Goal: Task Accomplishment & Management: Manage account settings

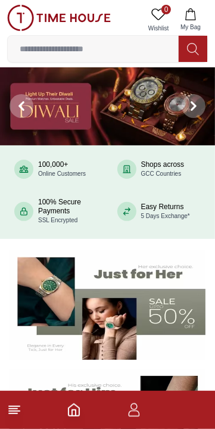
click at [15, 406] on line at bounding box center [14, 406] width 11 height 0
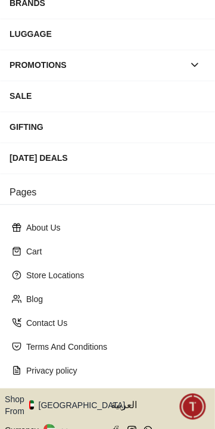
scroll to position [210, 0]
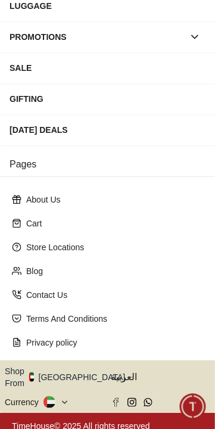
click at [78, 369] on button "Shop From [GEOGRAPHIC_DATA]" at bounding box center [69, 377] width 129 height 24
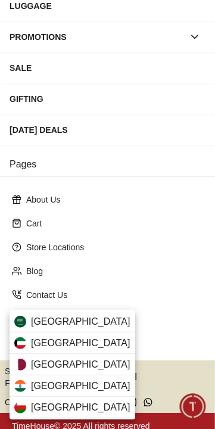
click at [81, 343] on div "[GEOGRAPHIC_DATA]" at bounding box center [73, 343] width 126 height 21
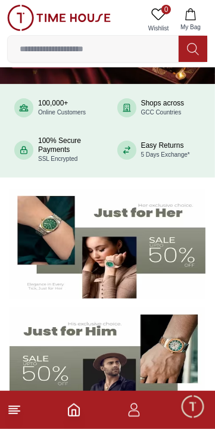
scroll to position [62, 0]
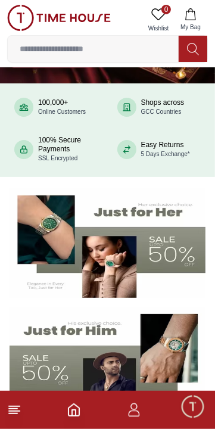
click at [192, 411] on span "Minimize live chat window" at bounding box center [192, 406] width 35 height 35
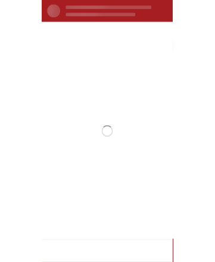
scroll to position [0, 0]
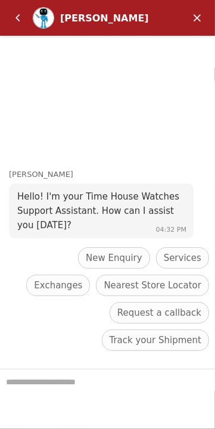
click at [183, 340] on span "Track your Shipment" at bounding box center [156, 340] width 92 height 14
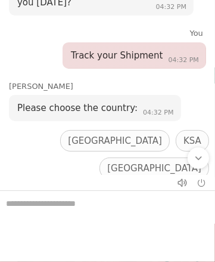
scroll to position [42, 0]
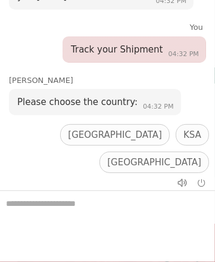
click at [176, 183] on span "[GEOGRAPHIC_DATA]" at bounding box center [154, 190] width 94 height 14
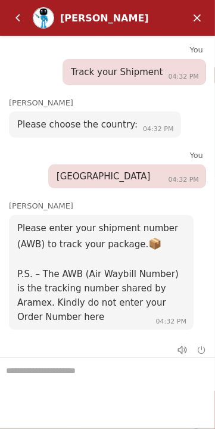
scroll to position [79, 0]
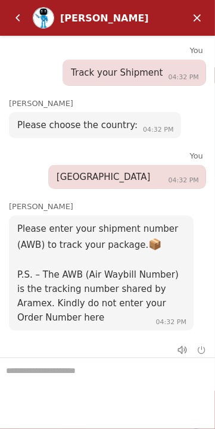
click at [202, 17] on em "Minimize" at bounding box center [197, 18] width 24 height 24
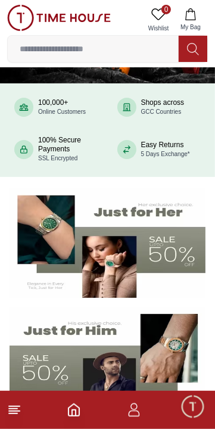
click at [133, 414] on icon "button" at bounding box center [134, 410] width 14 height 14
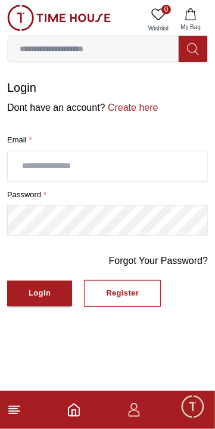
click at [80, 406] on icon "Home" at bounding box center [74, 410] width 14 height 14
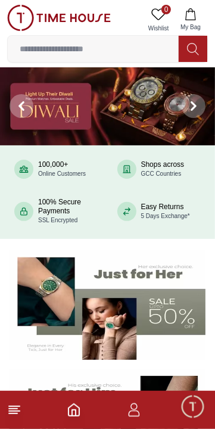
click at [139, 408] on icon "button" at bounding box center [134, 410] width 14 height 14
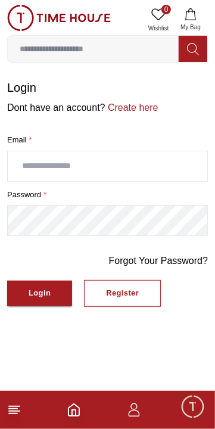
click at [158, 161] on input "text" at bounding box center [108, 166] width 200 height 30
click at [57, 303] on button "Login" at bounding box center [39, 294] width 65 height 26
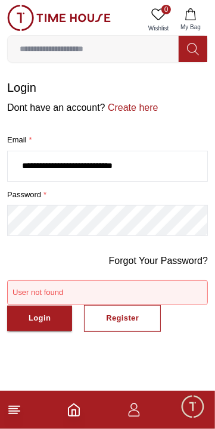
click at [23, 165] on input "**********" at bounding box center [108, 166] width 200 height 30
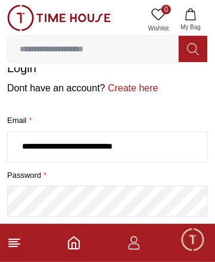
scroll to position [23, 0]
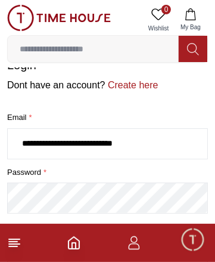
click at [30, 145] on input "**********" at bounding box center [108, 144] width 200 height 30
click at [24, 142] on input "**********" at bounding box center [108, 144] width 200 height 30
click at [26, 140] on input "**********" at bounding box center [108, 144] width 200 height 30
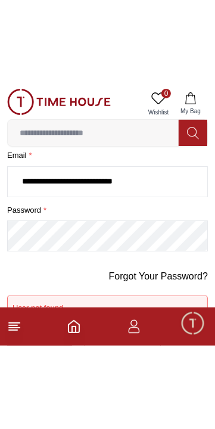
scroll to position [0, 0]
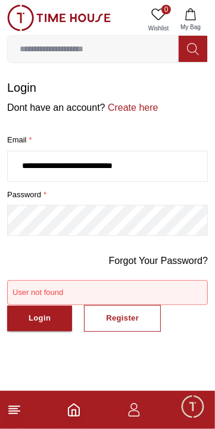
type input "**********"
click at [60, 320] on button "Login" at bounding box center [39, 319] width 65 height 26
click at [45, 318] on div "Login" at bounding box center [40, 319] width 22 height 14
click at [29, 317] on div "Login" at bounding box center [40, 319] width 22 height 14
click at [41, 319] on div "Login" at bounding box center [40, 319] width 22 height 14
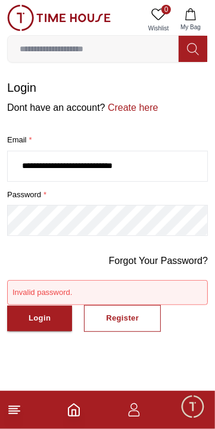
click at [44, 327] on button "Login" at bounding box center [39, 319] width 65 height 26
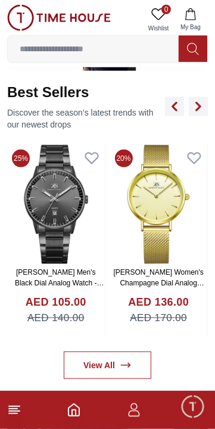
scroll to position [408, 0]
click at [133, 415] on icon "button" at bounding box center [134, 410] width 14 height 14
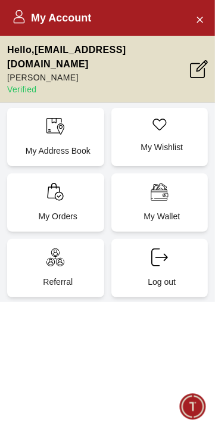
scroll to position [55, 0]
click at [63, 195] on icon at bounding box center [55, 192] width 18 height 18
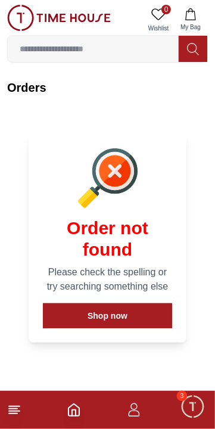
click at [198, 406] on span "Minimize live chat window" at bounding box center [192, 406] width 35 height 35
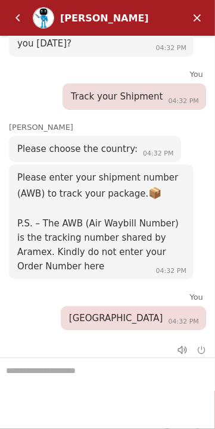
scroll to position [19, 0]
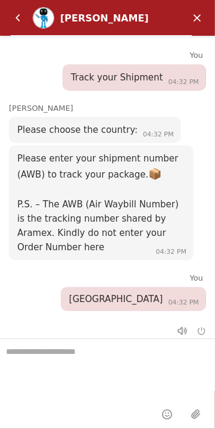
click at [209, 17] on em "Minimize" at bounding box center [197, 18] width 24 height 24
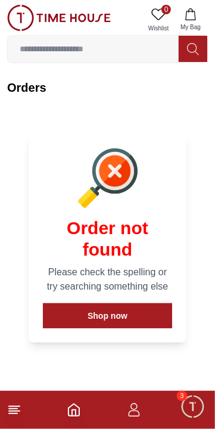
click at [195, 408] on span "Minimize live chat window" at bounding box center [192, 406] width 35 height 35
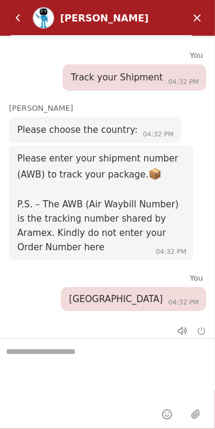
scroll to position [0, 0]
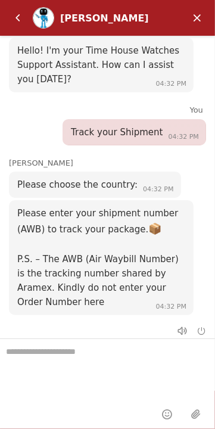
click at [200, 18] on em "Minimize" at bounding box center [197, 18] width 24 height 24
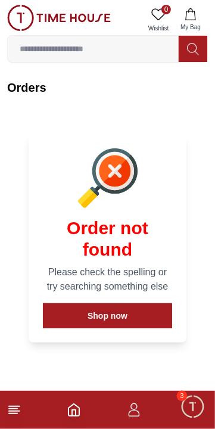
click at [178, 15] on button "My Bag" at bounding box center [190, 20] width 35 height 30
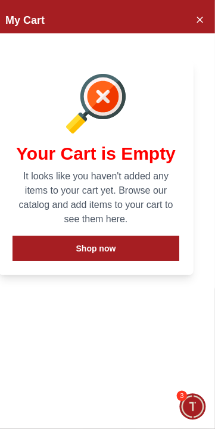
scroll to position [408, 0]
click at [206, 12] on button "Close Account" at bounding box center [199, 19] width 19 height 19
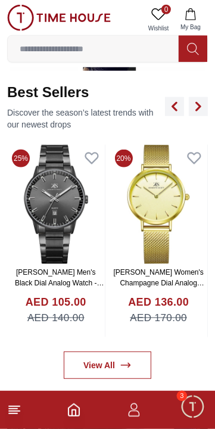
click at [30, 412] on footer at bounding box center [107, 410] width 215 height 38
click at [20, 408] on icon at bounding box center [14, 410] width 14 height 14
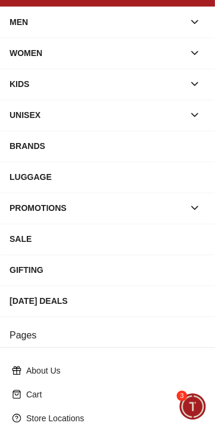
scroll to position [39, 0]
click at [173, 205] on div "PROMOTIONS" at bounding box center [97, 207] width 175 height 21
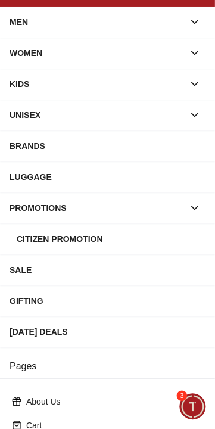
click at [176, 198] on div "PROMOTIONS" at bounding box center [97, 207] width 175 height 21
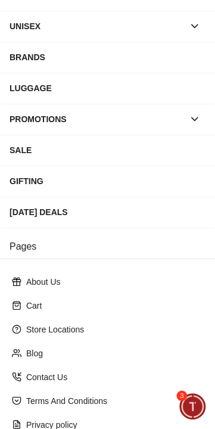
scroll to position [210, 0]
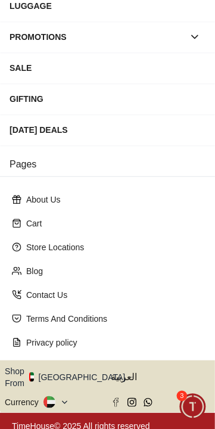
click at [154, 219] on p "Cart" at bounding box center [112, 224] width 172 height 12
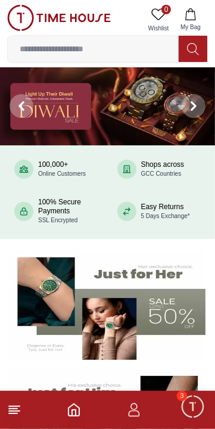
scroll to position [408, 0]
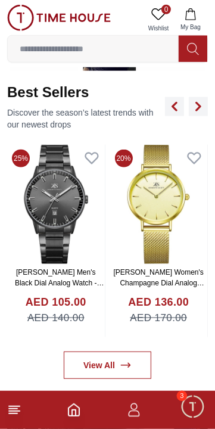
click at [128, 411] on icon "button" at bounding box center [134, 410] width 14 height 14
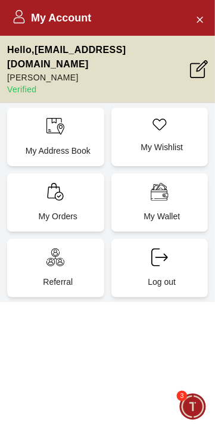
click at [182, 188] on div "My Wallet" at bounding box center [159, 202] width 97 height 58
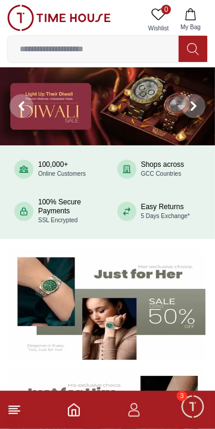
scroll to position [408, 0]
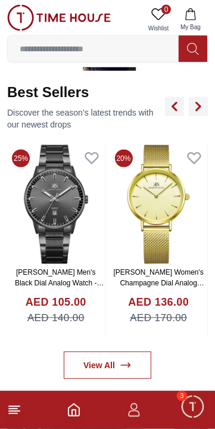
click at [14, 404] on icon at bounding box center [14, 410] width 14 height 14
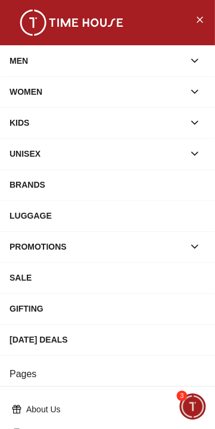
scroll to position [210, 0]
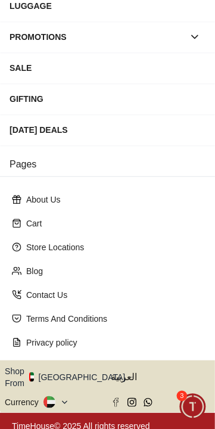
click at [81, 372] on button "Shop From [GEOGRAPHIC_DATA]" at bounding box center [69, 377] width 129 height 24
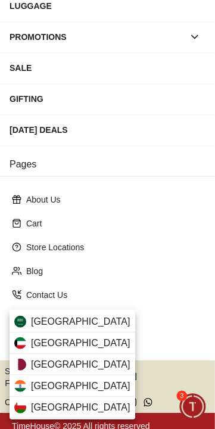
click at [88, 339] on div "[GEOGRAPHIC_DATA]" at bounding box center [73, 343] width 126 height 21
